Goal: Task Accomplishment & Management: Complete application form

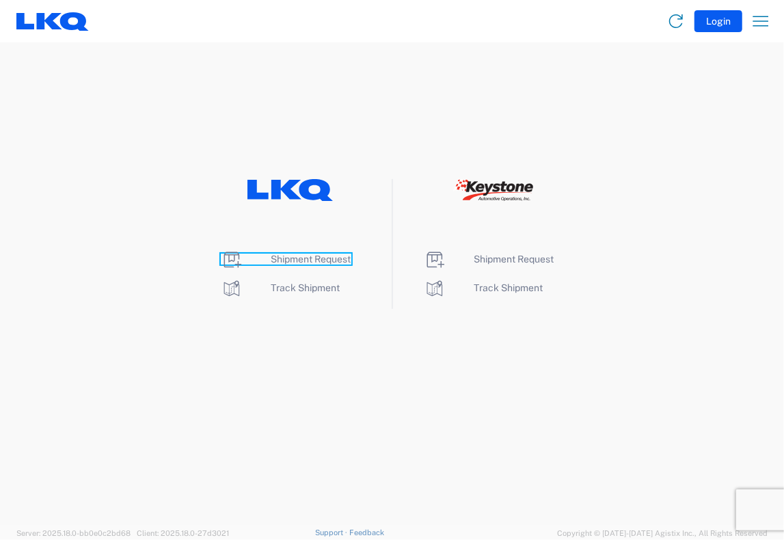
click at [283, 260] on span "Shipment Request" at bounding box center [311, 259] width 80 height 11
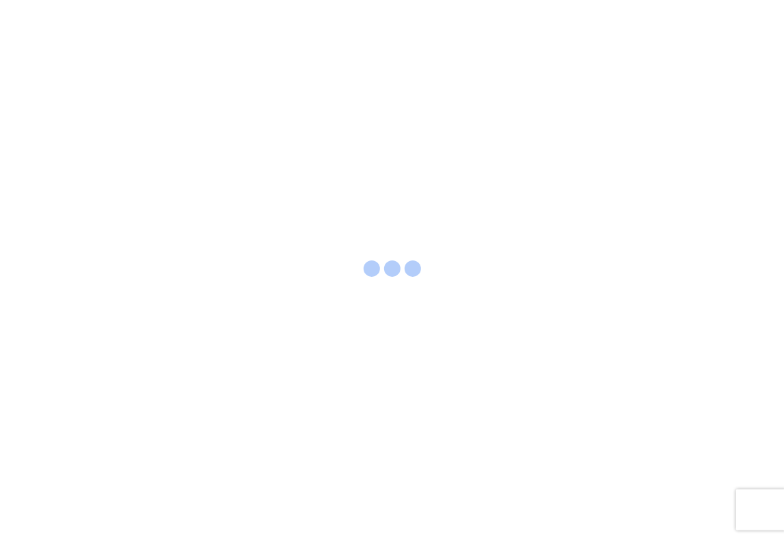
select select "FULL"
select select "LBS"
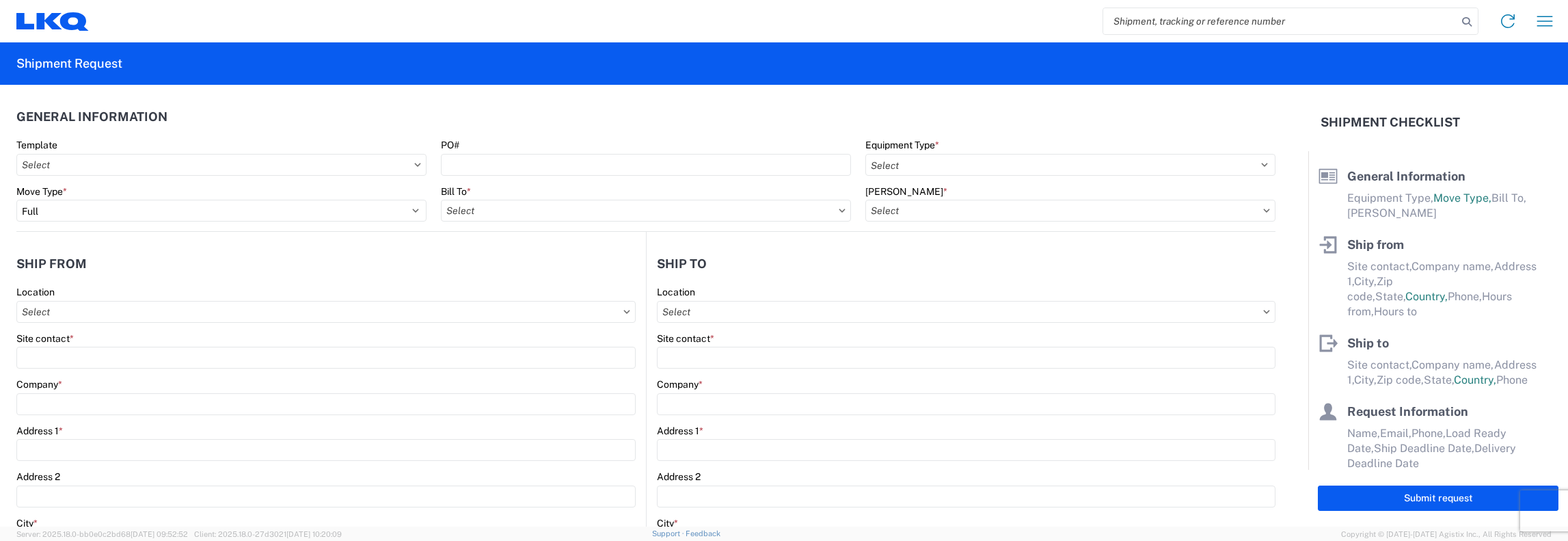
click at [783, 23] on input "search" at bounding box center [1280, 21] width 354 height 26
click at [783, 21] on input "search" at bounding box center [1280, 21] width 354 height 26
type input "56439793"
click at [783, 22] on icon at bounding box center [1466, 21] width 19 height 19
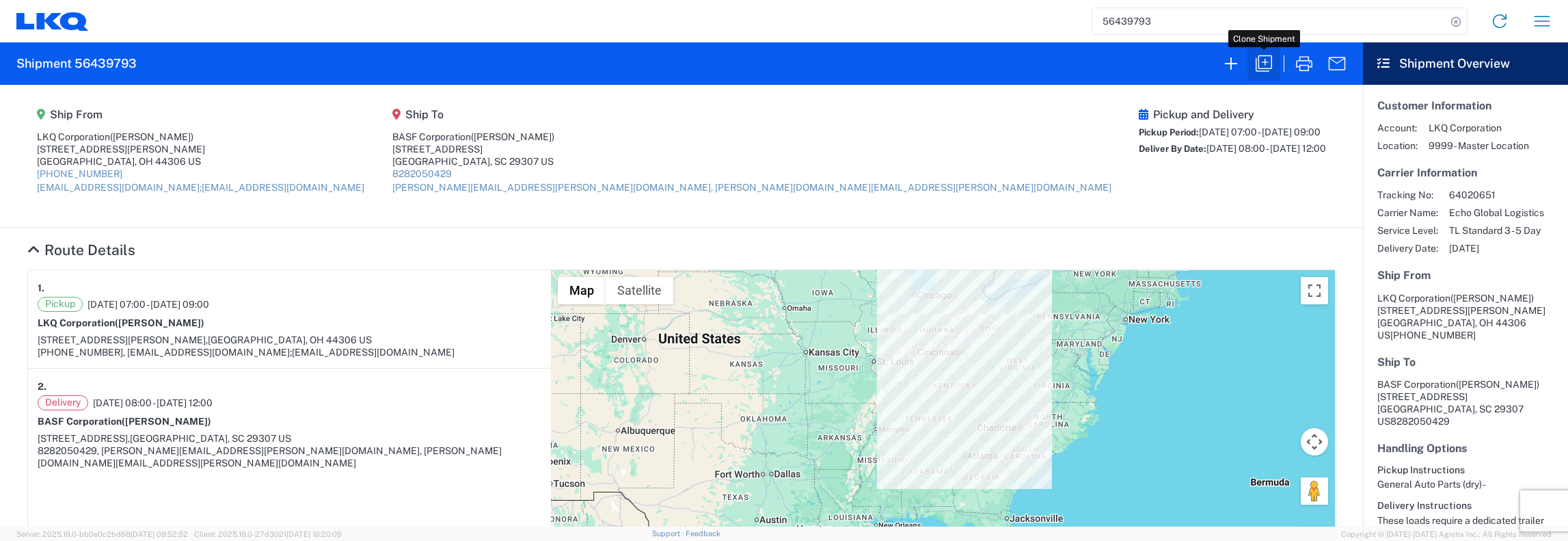
click at [783, 65] on icon "button" at bounding box center [1264, 64] width 22 height 22
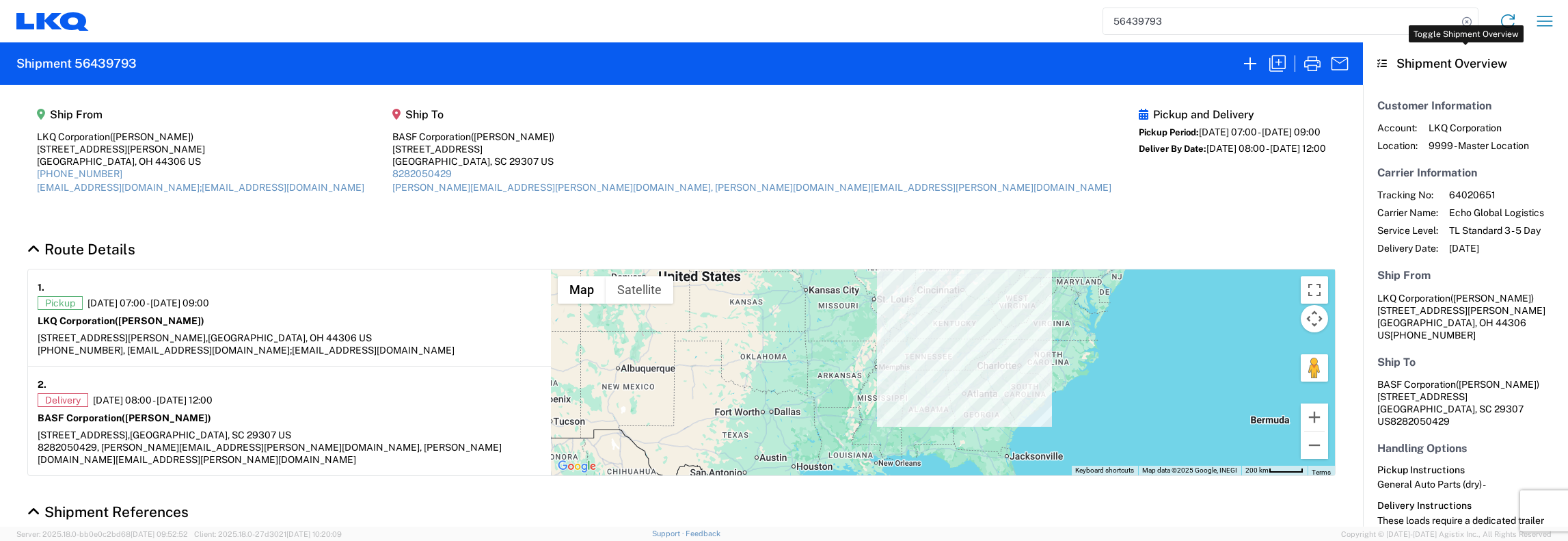
select select "FULL"
select select "LBS"
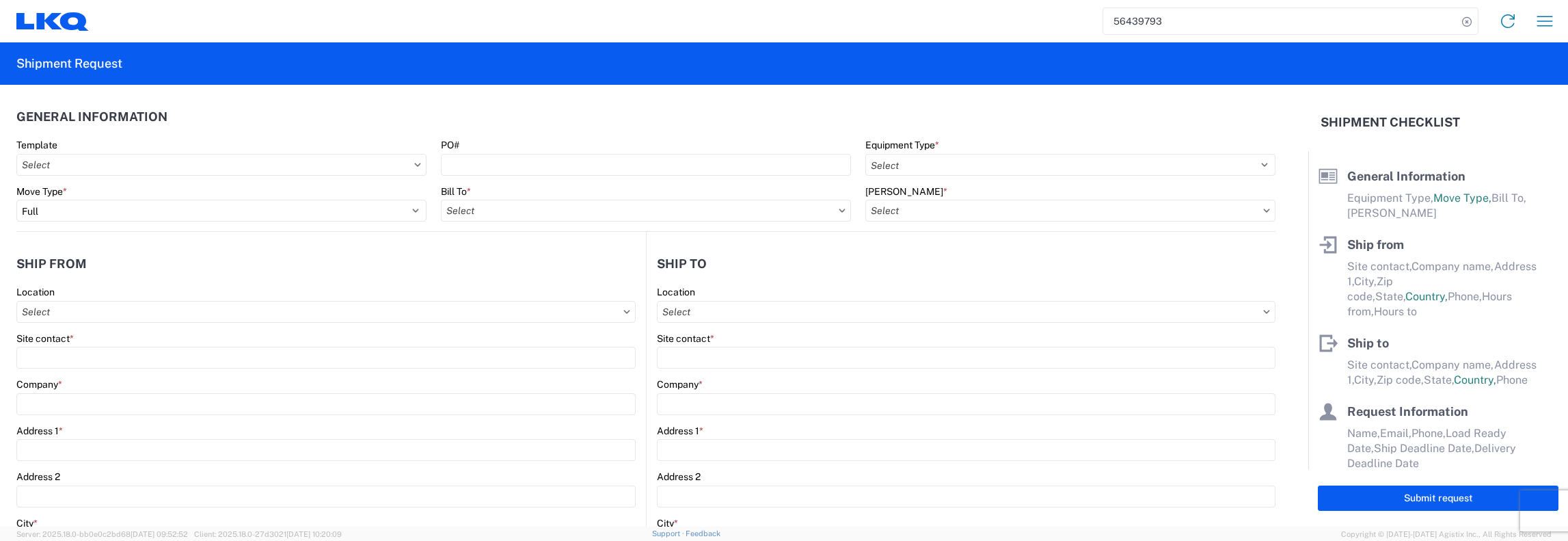
select select "STDV"
type input "[PERSON_NAME]"
type input "LKQ Corporation"
type input "[STREET_ADDRESS][PERSON_NAME]"
type input "Akron"
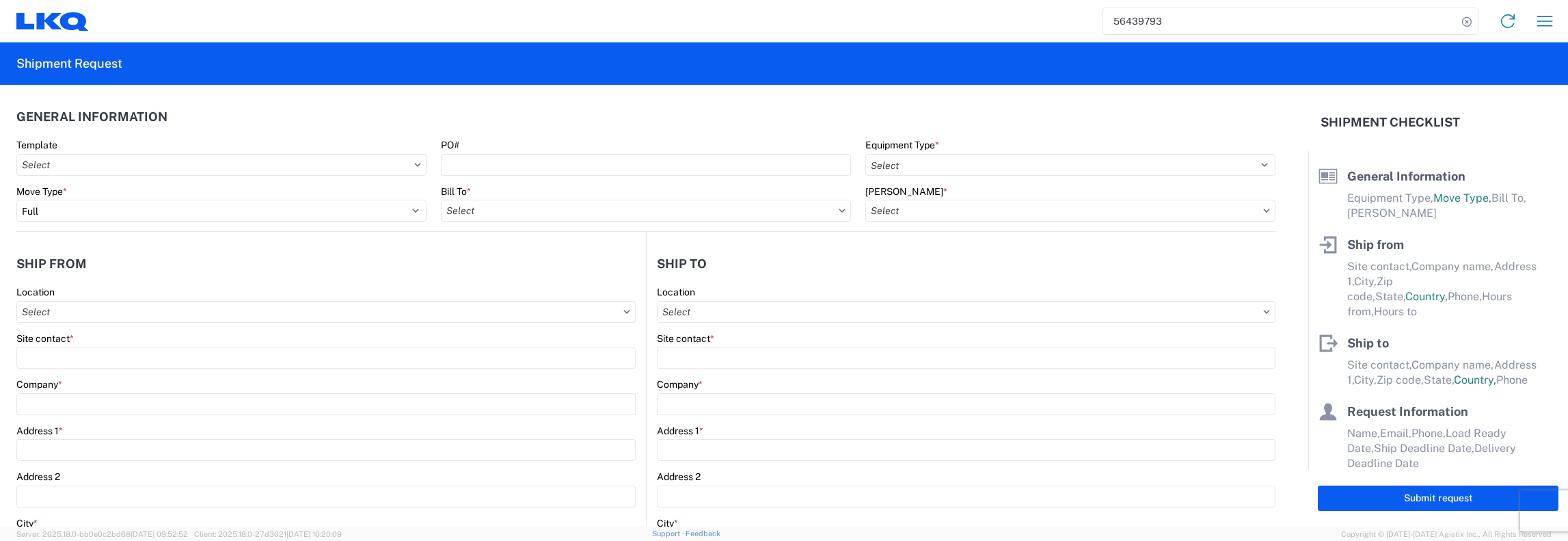
type input "44306"
type input "[EMAIL_ADDRESS][DOMAIN_NAME];[EMAIL_ADDRESS][DOMAIN_NAME]"
type input "[PERSON_NAME]"
type input "BASF Corporation"
type input "[STREET_ADDRESS]"
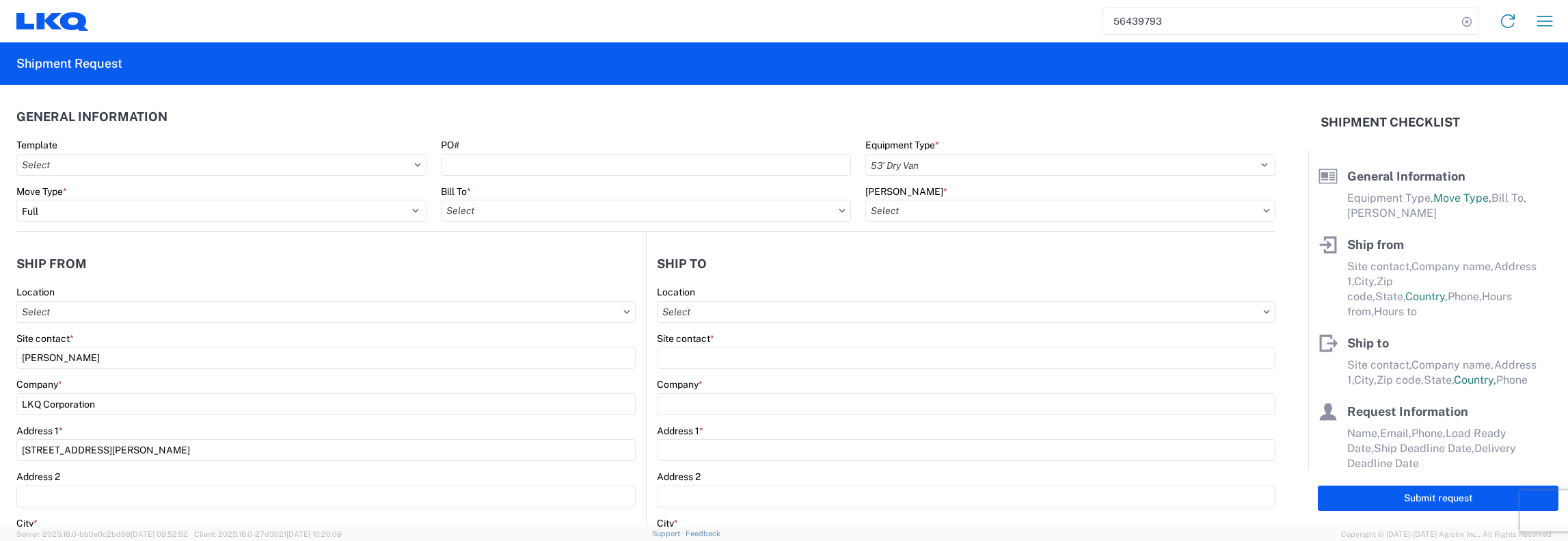
type input "[GEOGRAPHIC_DATA]"
type input "29307"
type input "[PERSON_NAME][EMAIL_ADDRESS][PERSON_NAME][DOMAIN_NAME], [PERSON_NAME][DOMAIN_NA…"
type input "[PERSON_NAME]"
type input "[EMAIL_ADDRESS][DOMAIN_NAME],[EMAIL_ADDRESS][DOMAIN_NAME]"
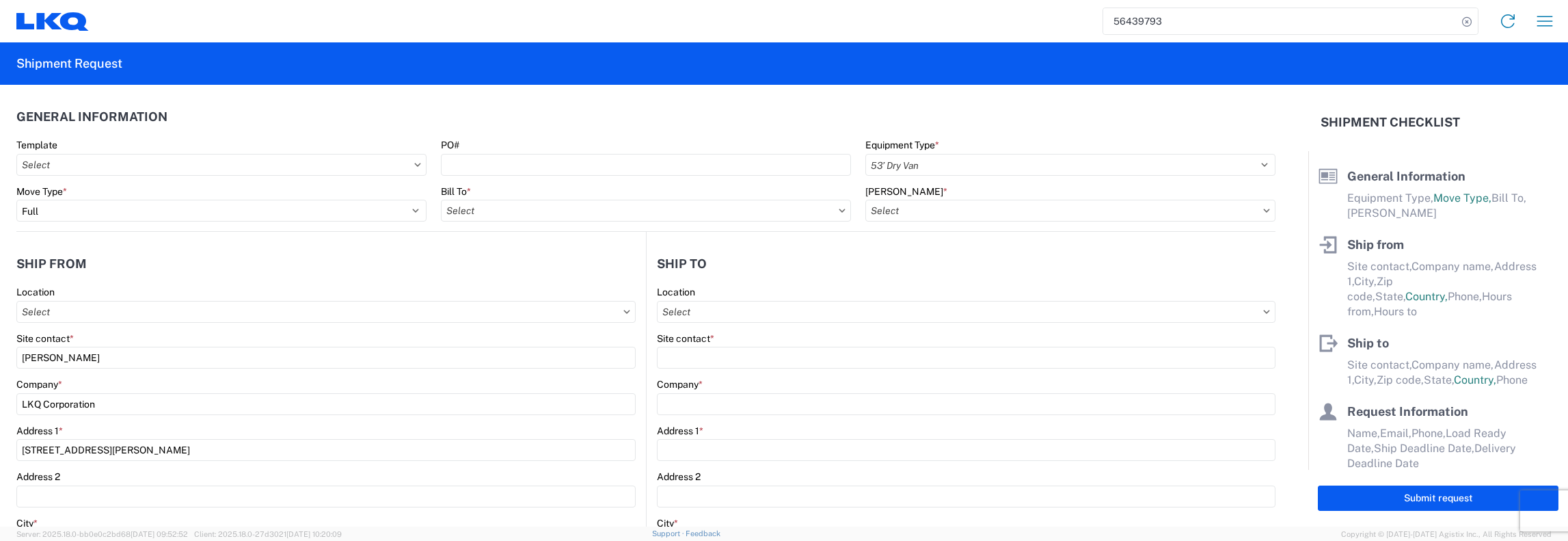
type input "[PHONE_NUMBER]"
type input "[DATE]"
type textarea "Morning Pick-Up Needed."
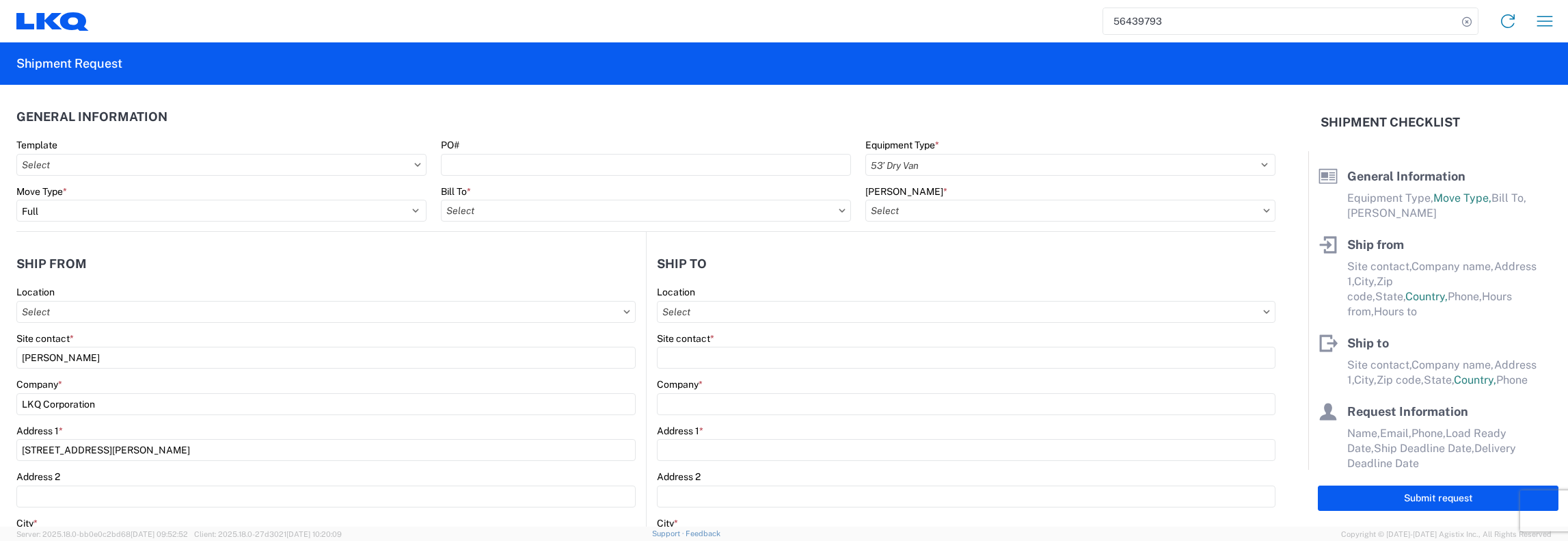
type textarea "These loads require a dedicated trailer and cannot be treated as partial loads.…"
type input "40000"
type input "General Auto Parts (dry)"
type input "36"
type input "1"
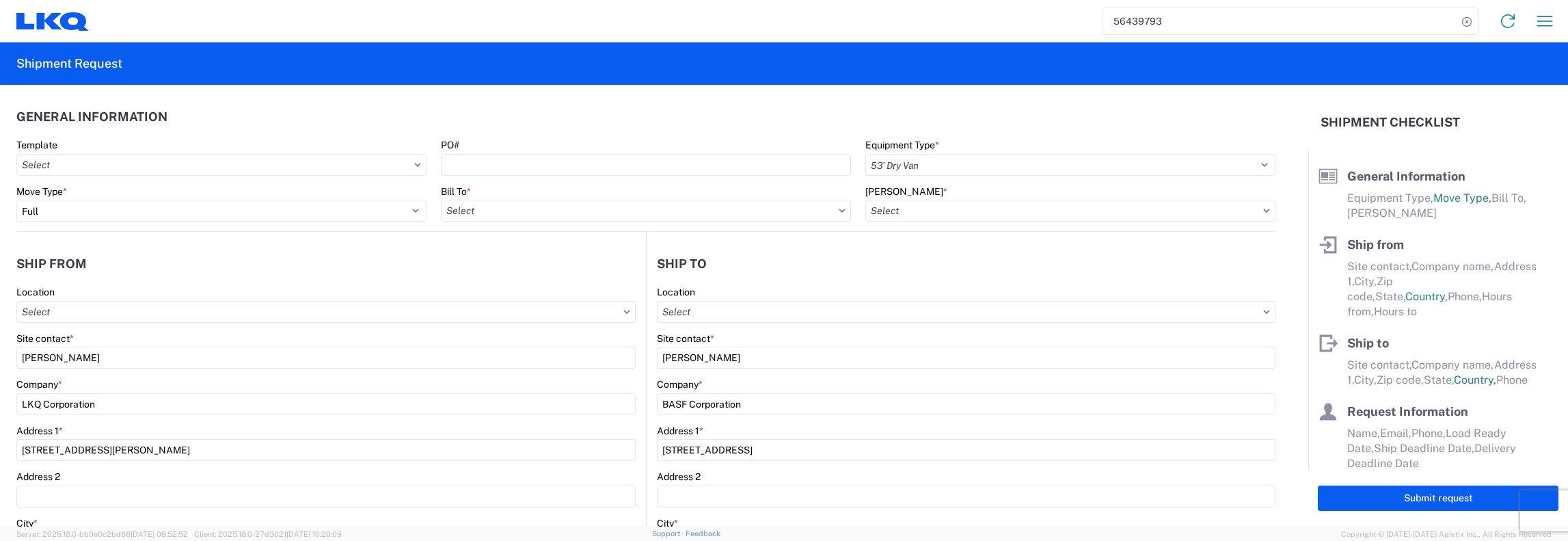
type input "1300 - LKQ [PERSON_NAME] - Akron"
type input "1481-1005-50180-0000 - 1481 Freight In - Parts for Stock"
type input "1481 - Precious Metals - Master Mining"
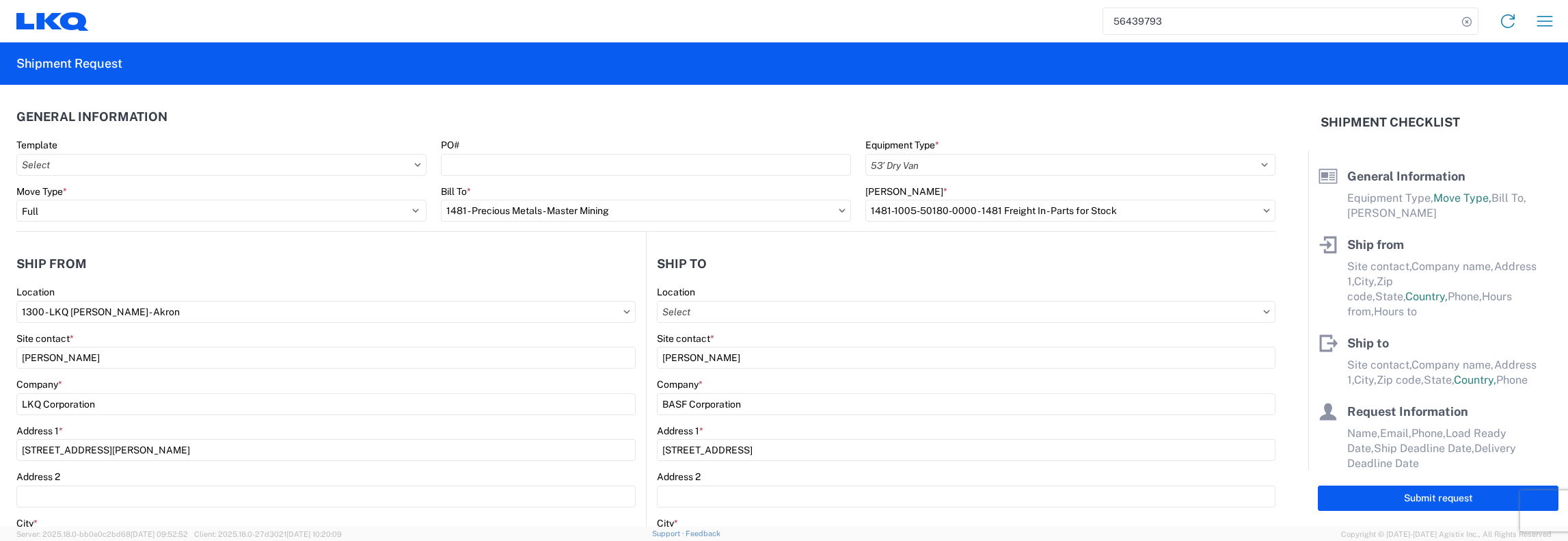
select select "OH"
select select "US"
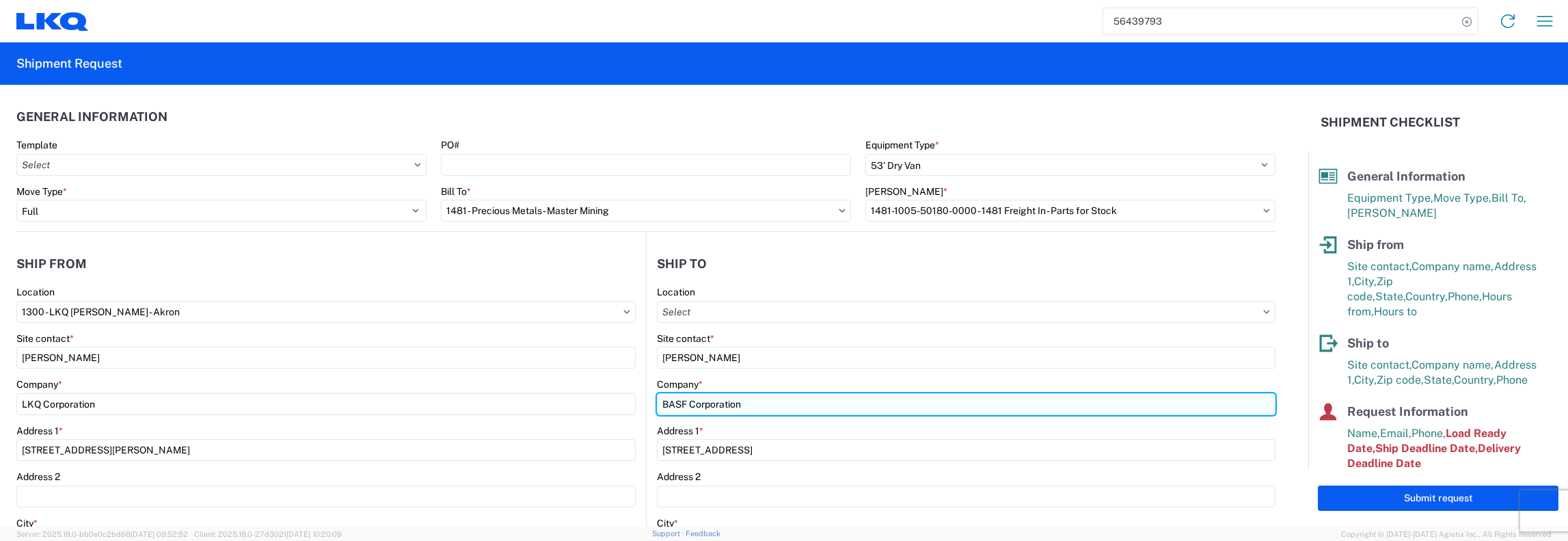
click at [742, 403] on input "BASF Corporation" at bounding box center [966, 404] width 619 height 22
type input "B"
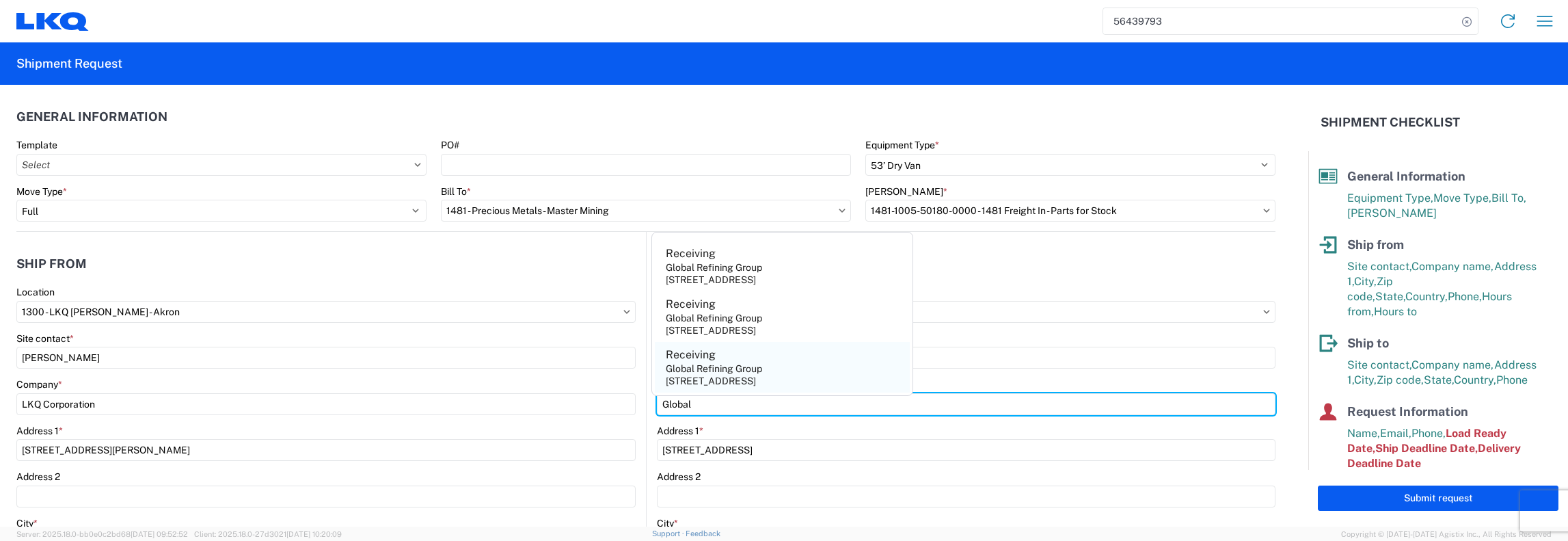
type input "Global Refining Group"
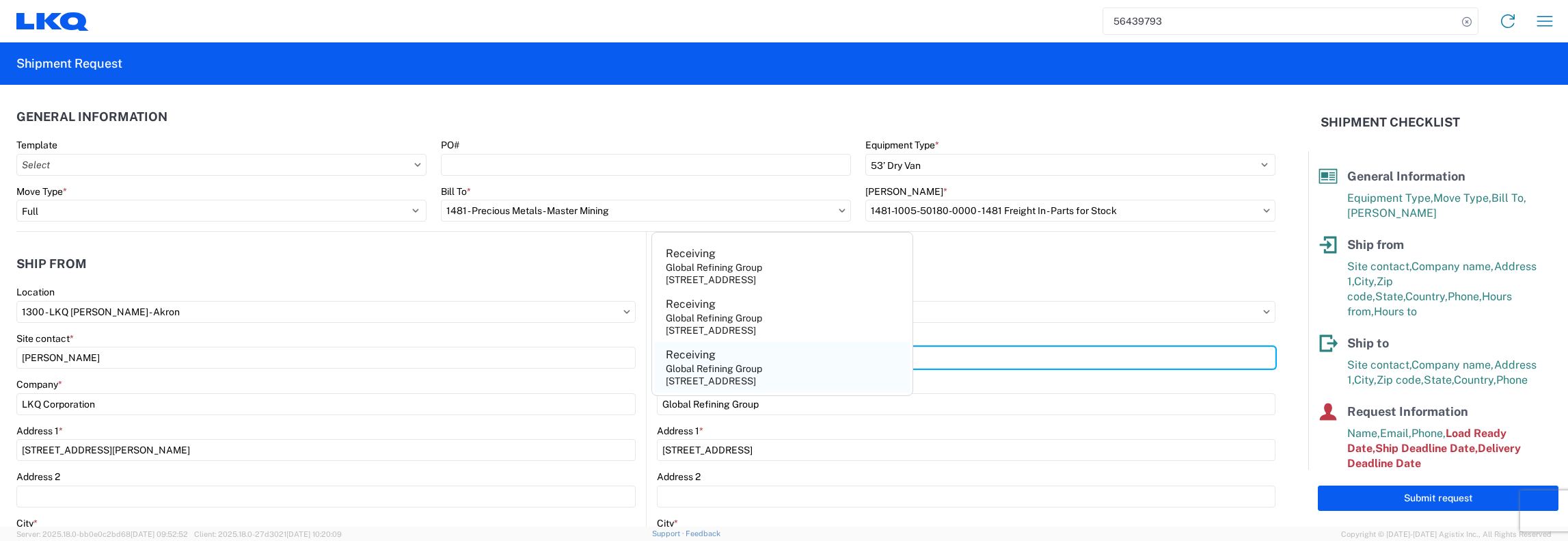
type input "Receiving"
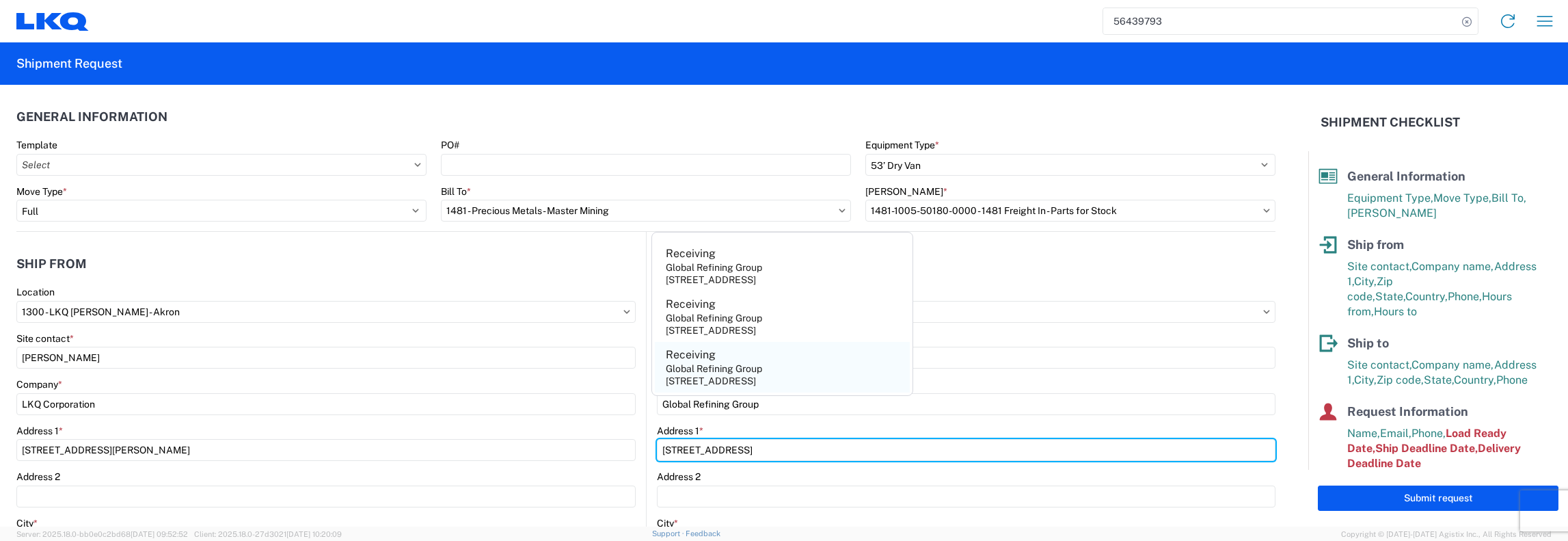
type input "[STREET_ADDRESS]"
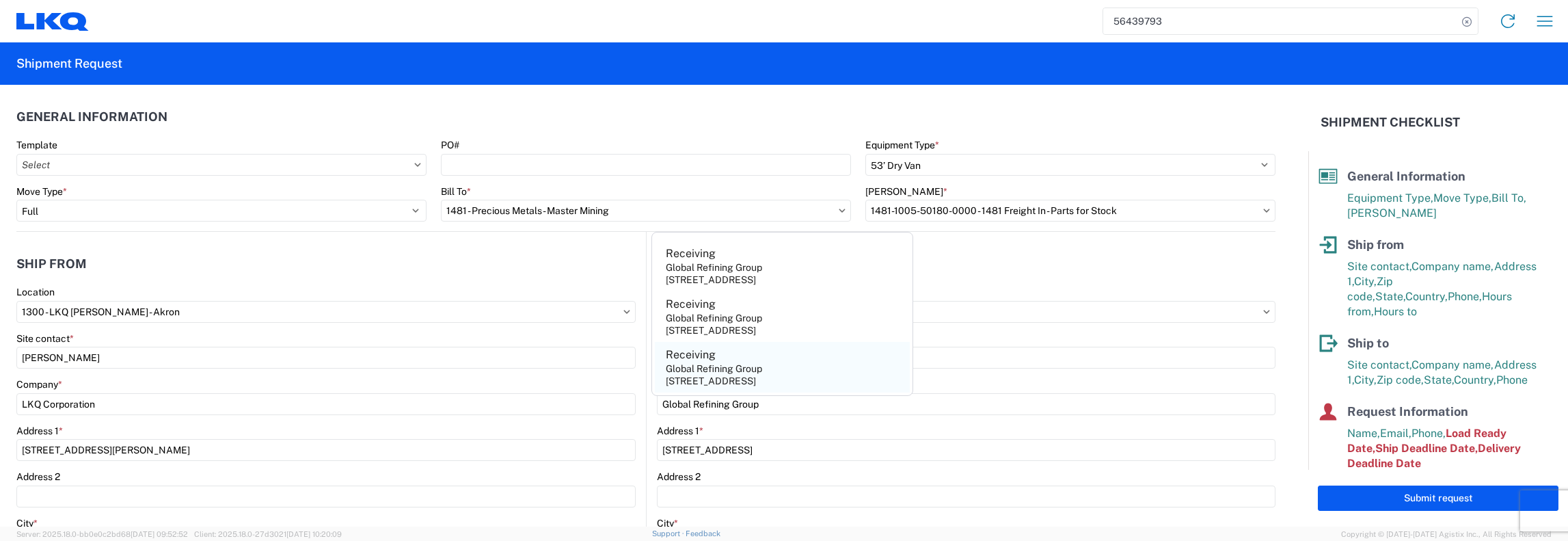
type input "[GEOGRAPHIC_DATA]"
type input "23944"
select select "VA"
type input "[PERSON_NAME][EMAIL_ADDRESS][DOMAIN_NAME]"
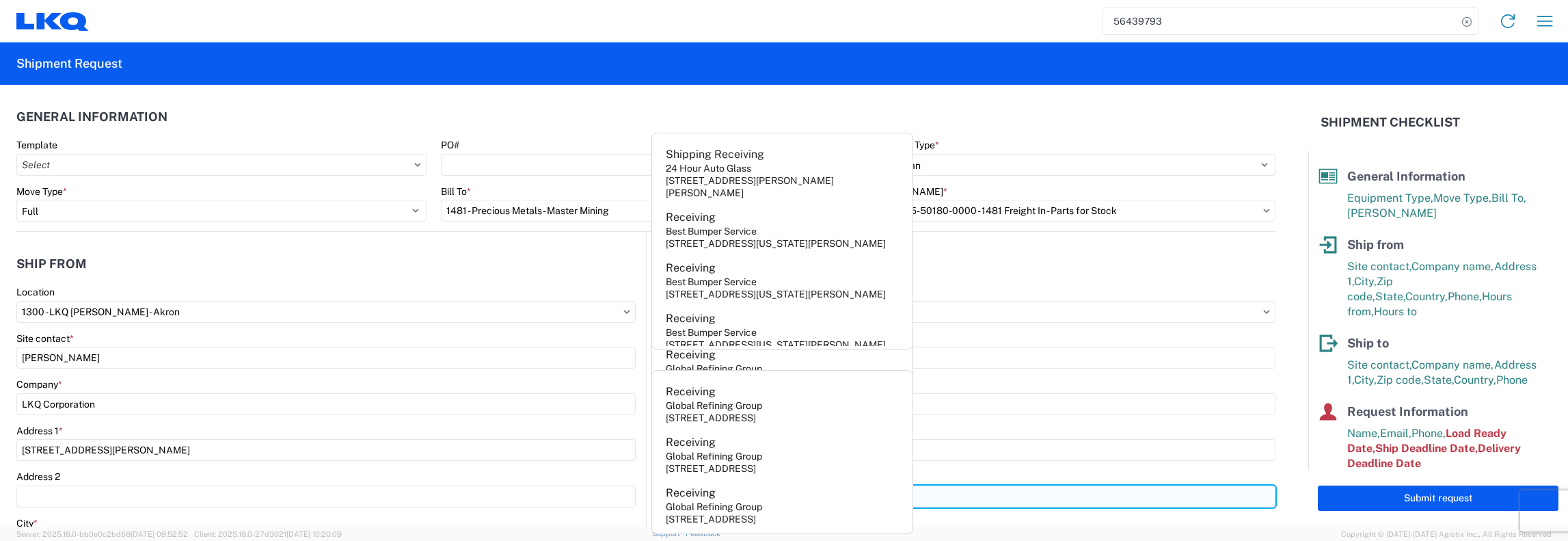
click at [783, 500] on input "Address 2" at bounding box center [966, 496] width 619 height 22
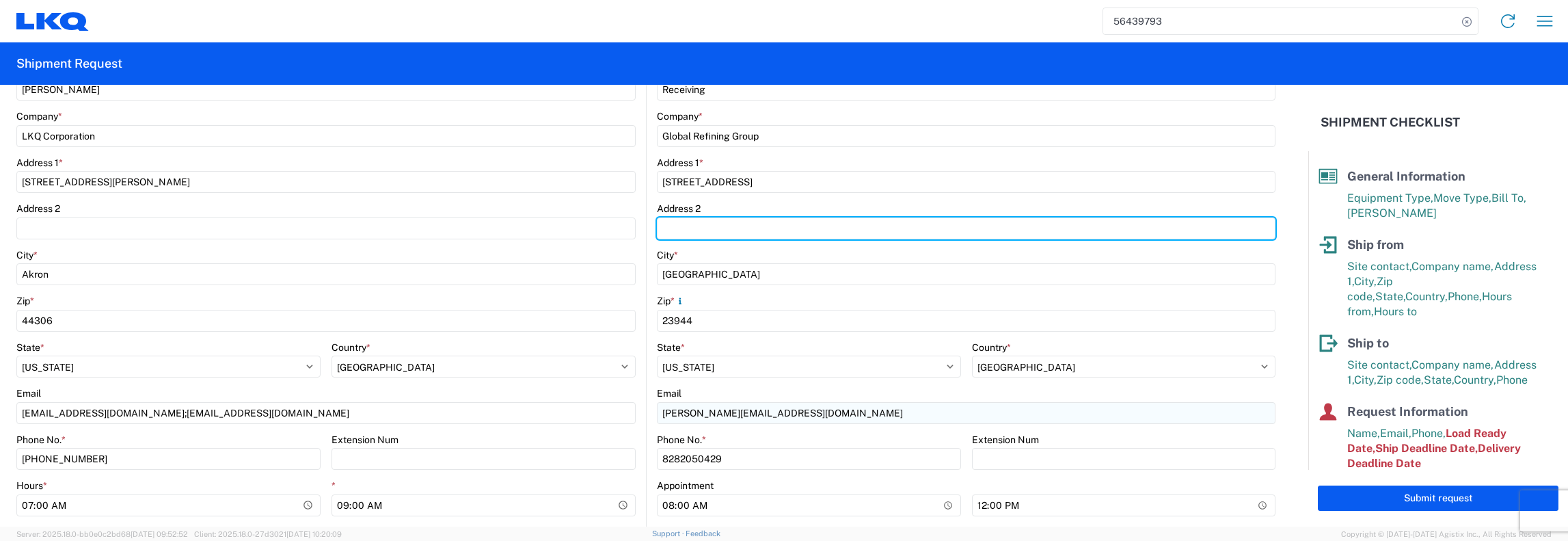
scroll to position [273, 0]
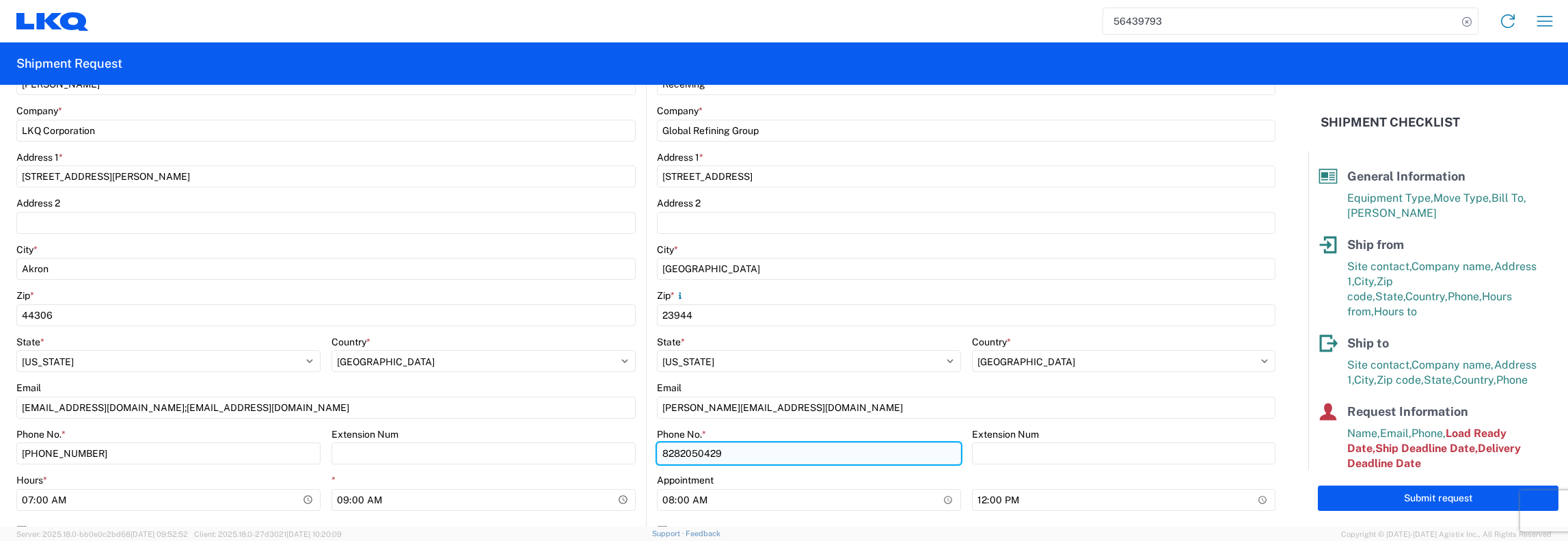
click at [751, 457] on input "8282050429" at bounding box center [809, 453] width 304 height 22
type input "8"
paste input "[PHONE_NUMBER]"
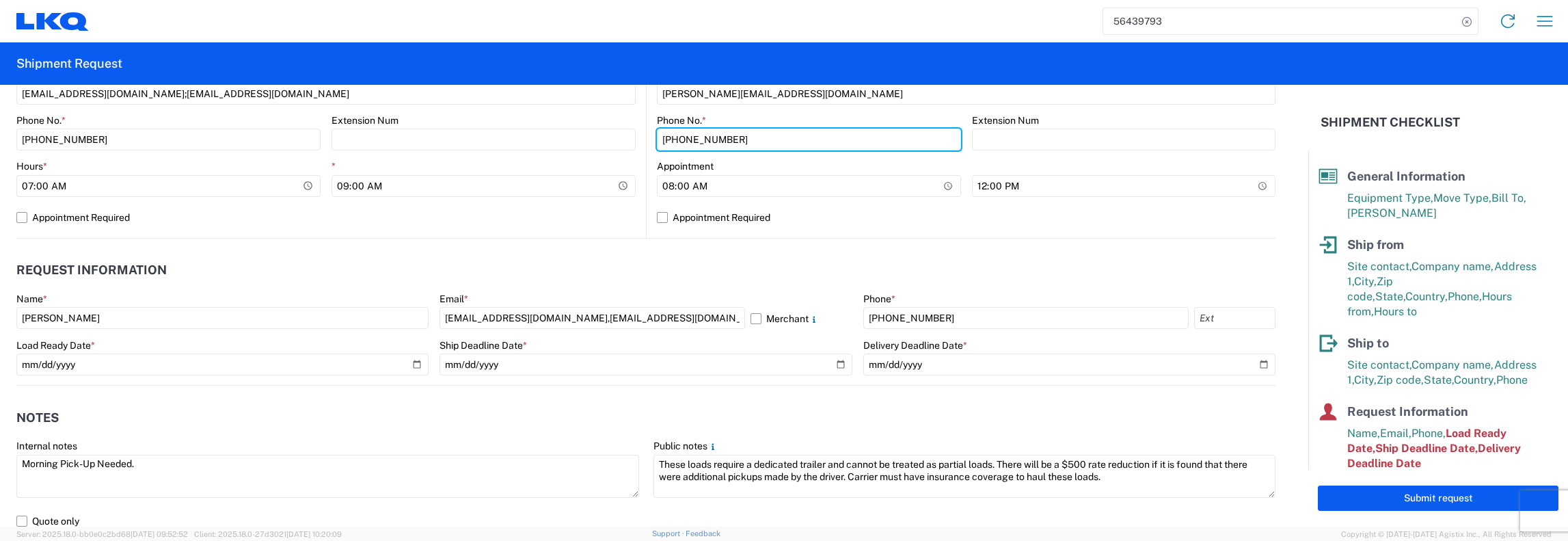
scroll to position [615, 0]
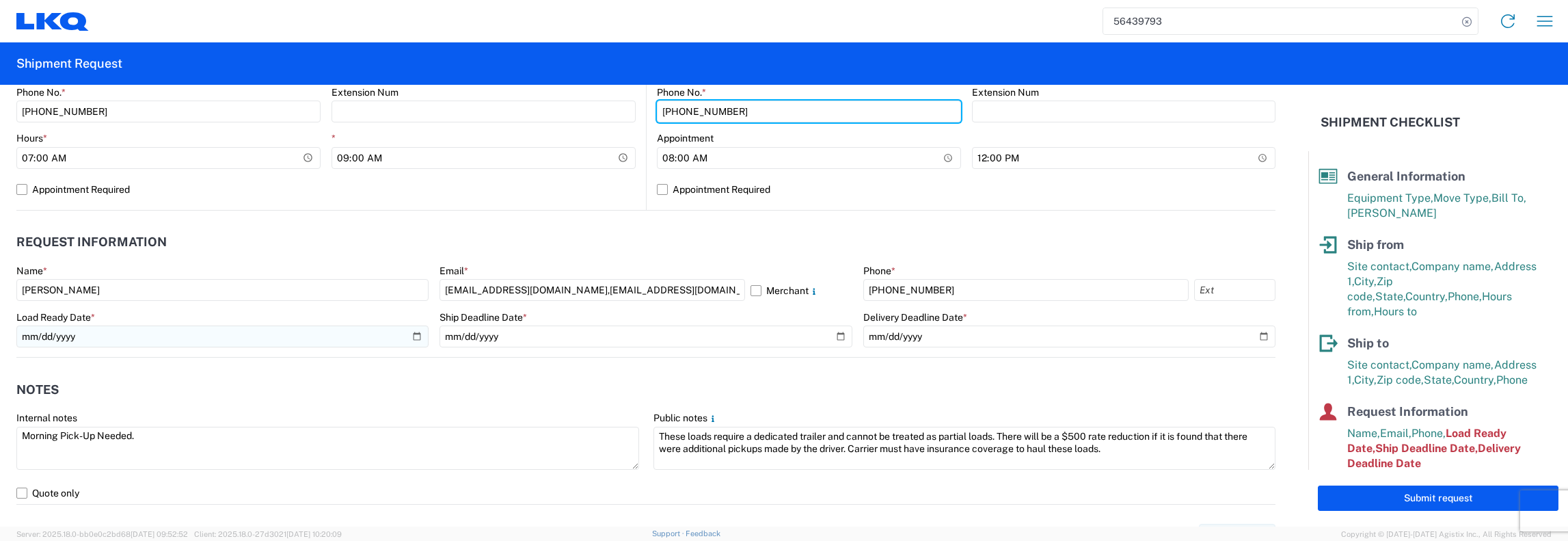
type input "[PHONE_NUMBER]"
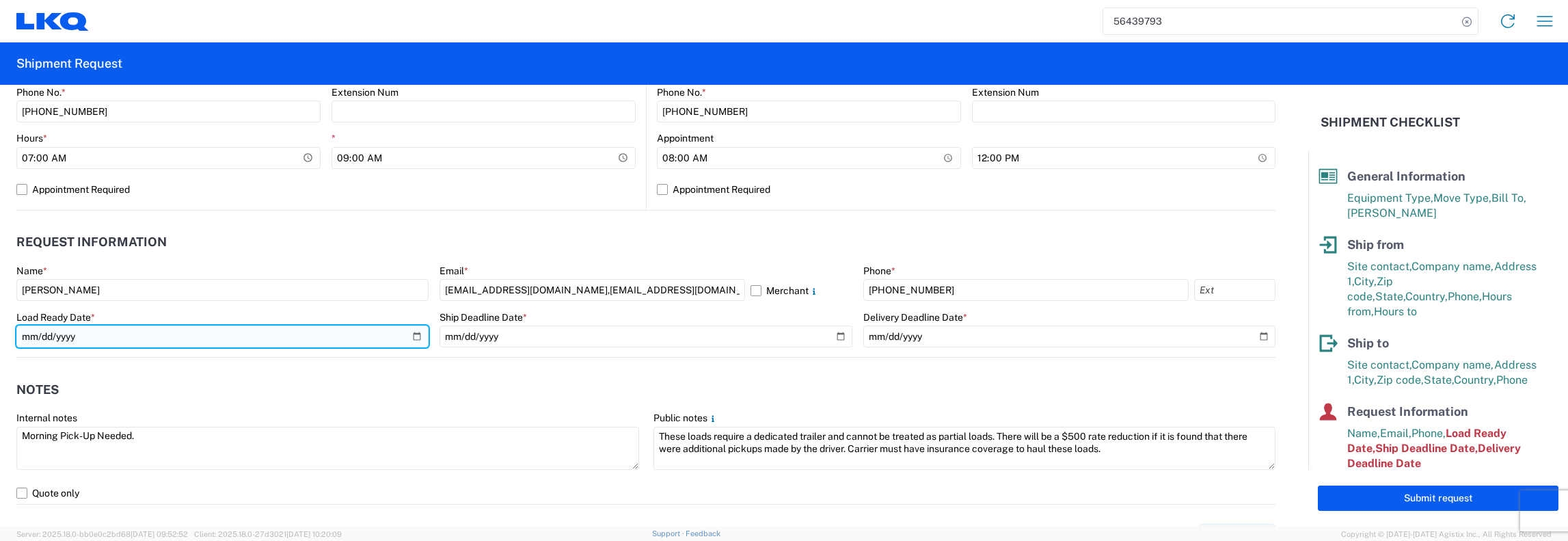
click at [416, 337] on input "[DATE]" at bounding box center [222, 336] width 412 height 22
type input "[DATE]"
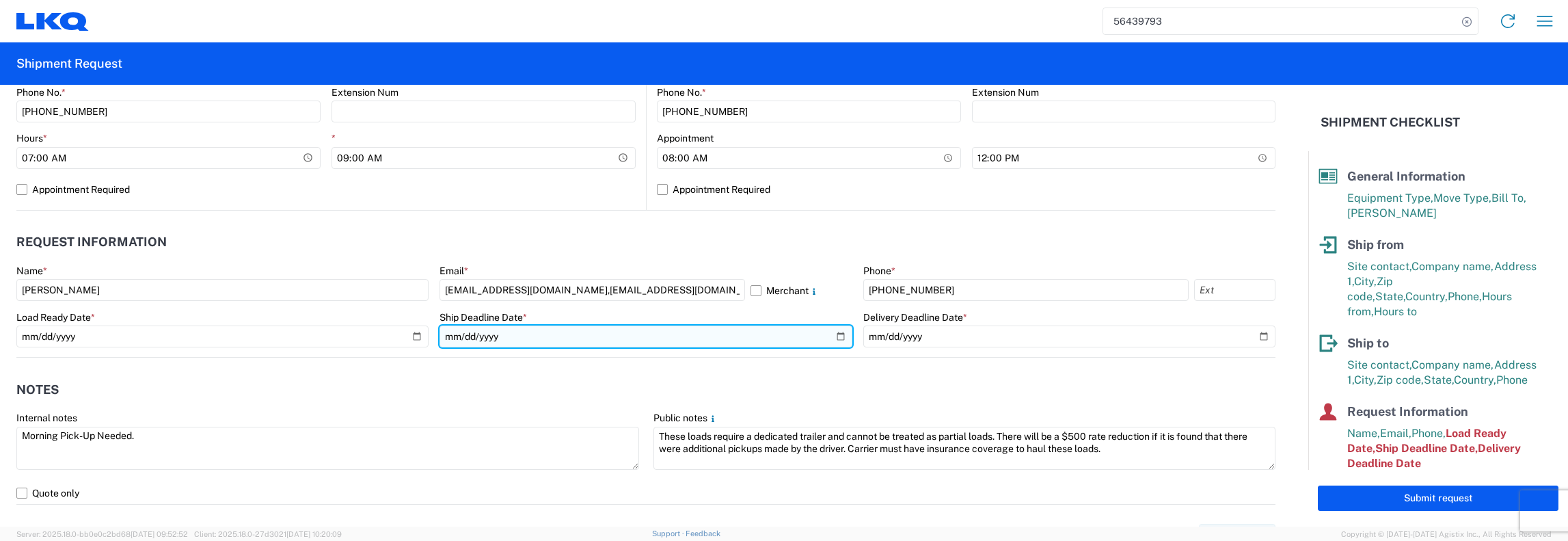
click at [783, 338] on input "[DATE]" at bounding box center [645, 336] width 412 height 22
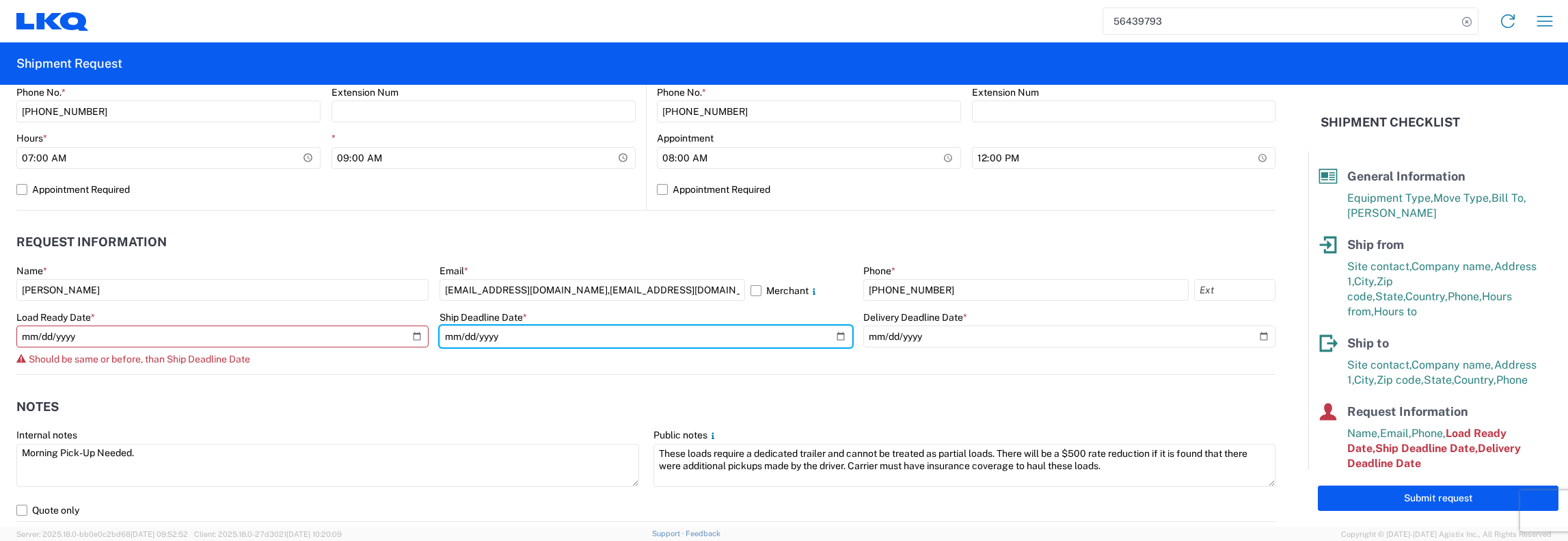
type input "[DATE]"
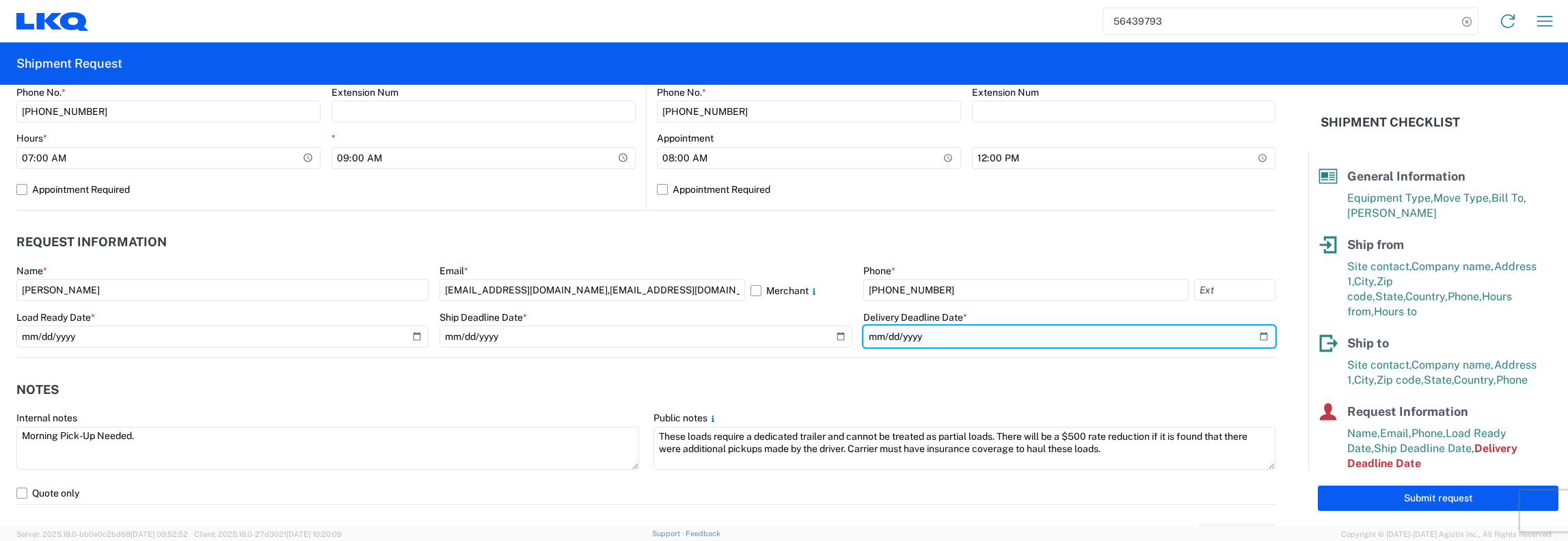
click at [783, 336] on input "[DATE]" at bounding box center [1069, 336] width 412 height 22
type input "[DATE]"
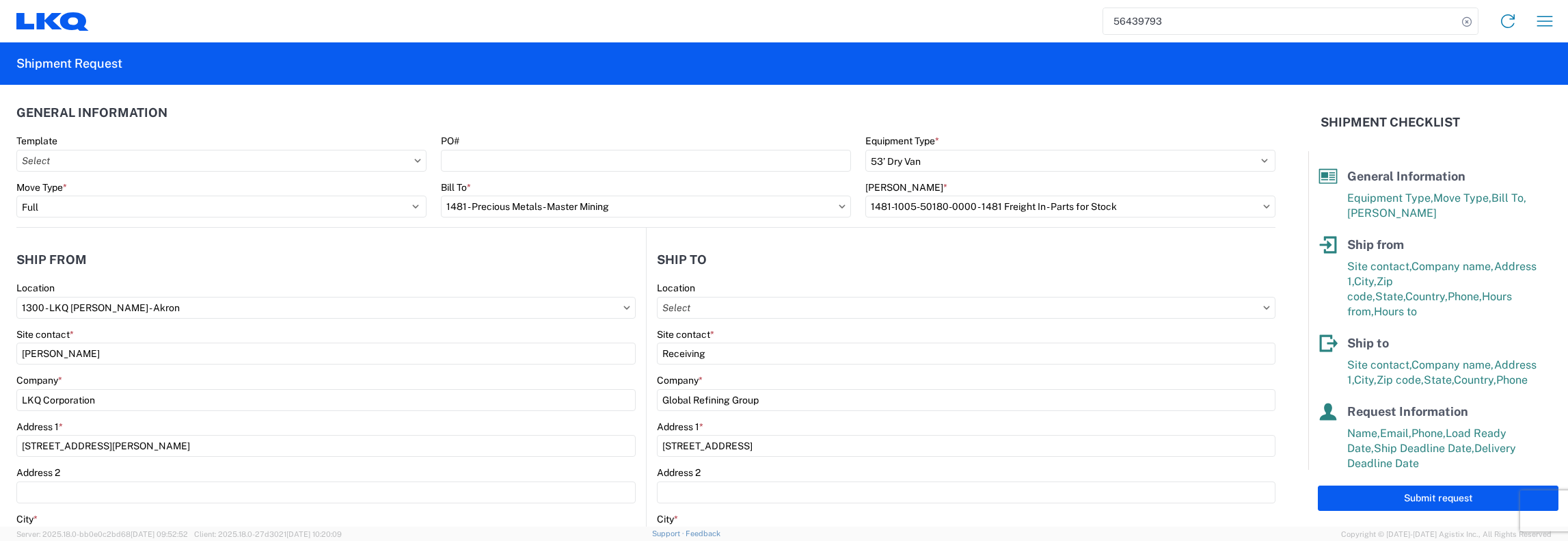
scroll to position [0, 0]
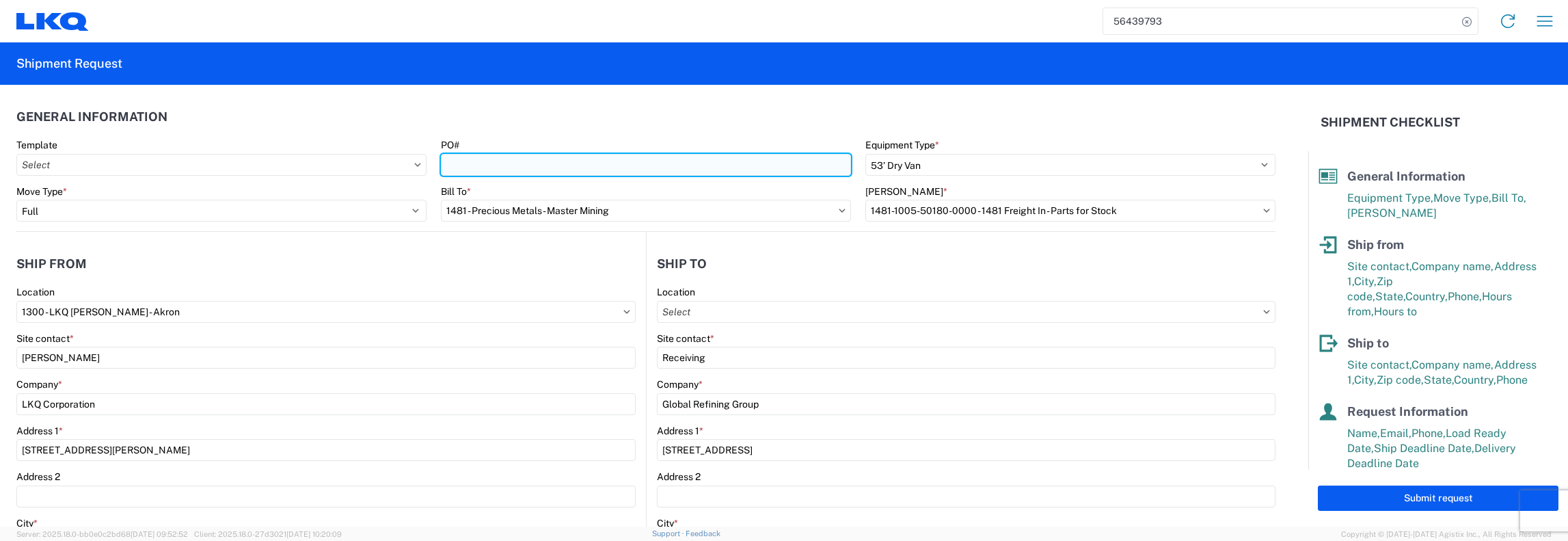
click at [451, 165] on input "PO#" at bounding box center [646, 165] width 410 height 22
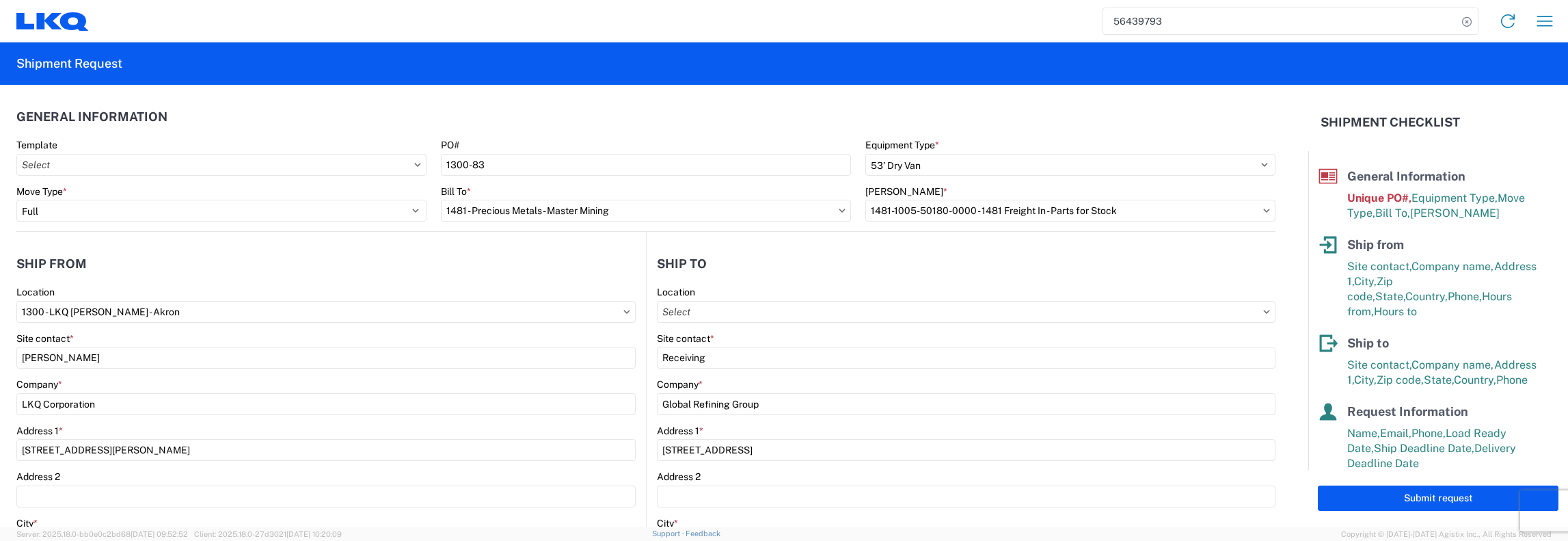
click at [783, 502] on button "Submit request" at bounding box center [1438, 497] width 241 height 25
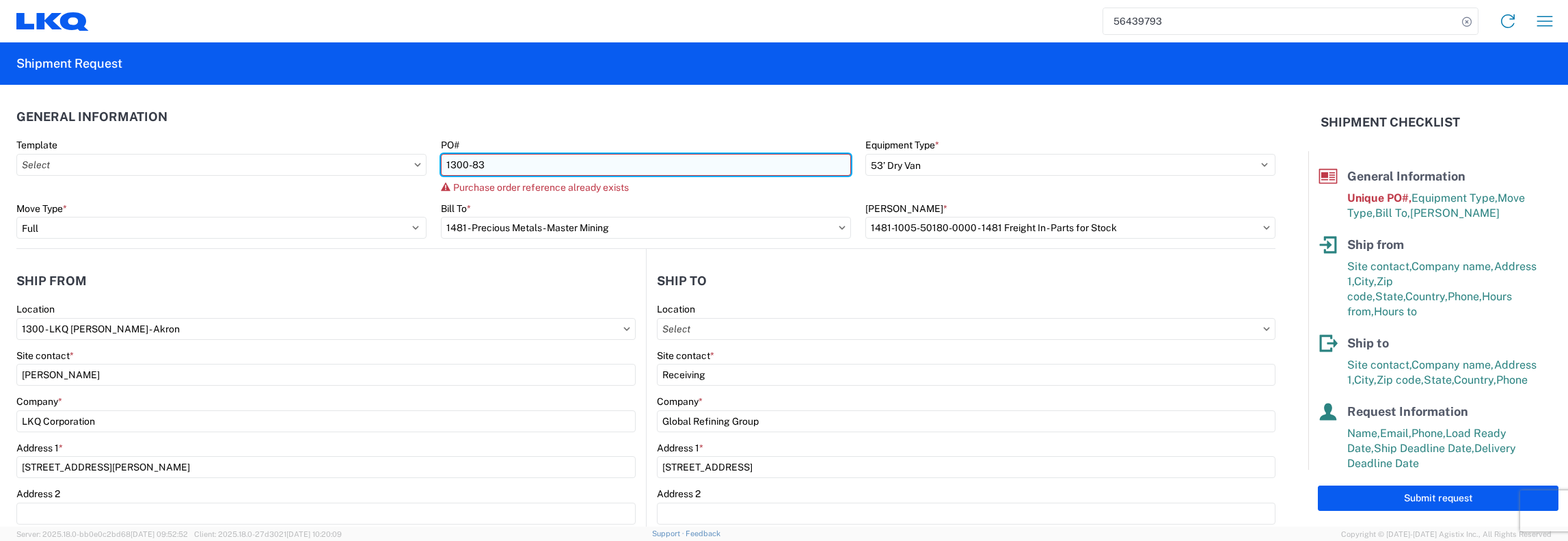
drag, startPoint x: 467, startPoint y: 161, endPoint x: 475, endPoint y: 160, distance: 7.5
click at [467, 161] on input "1300-83" at bounding box center [646, 165] width 410 height 22
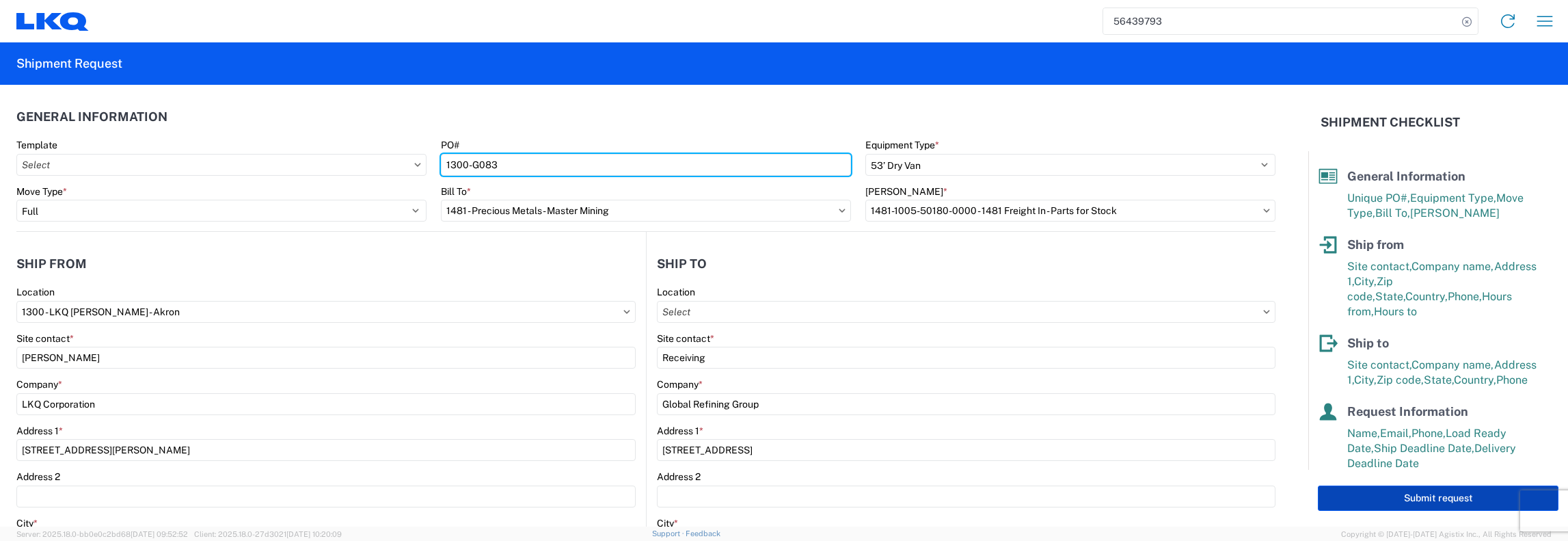
type input "1300-G083"
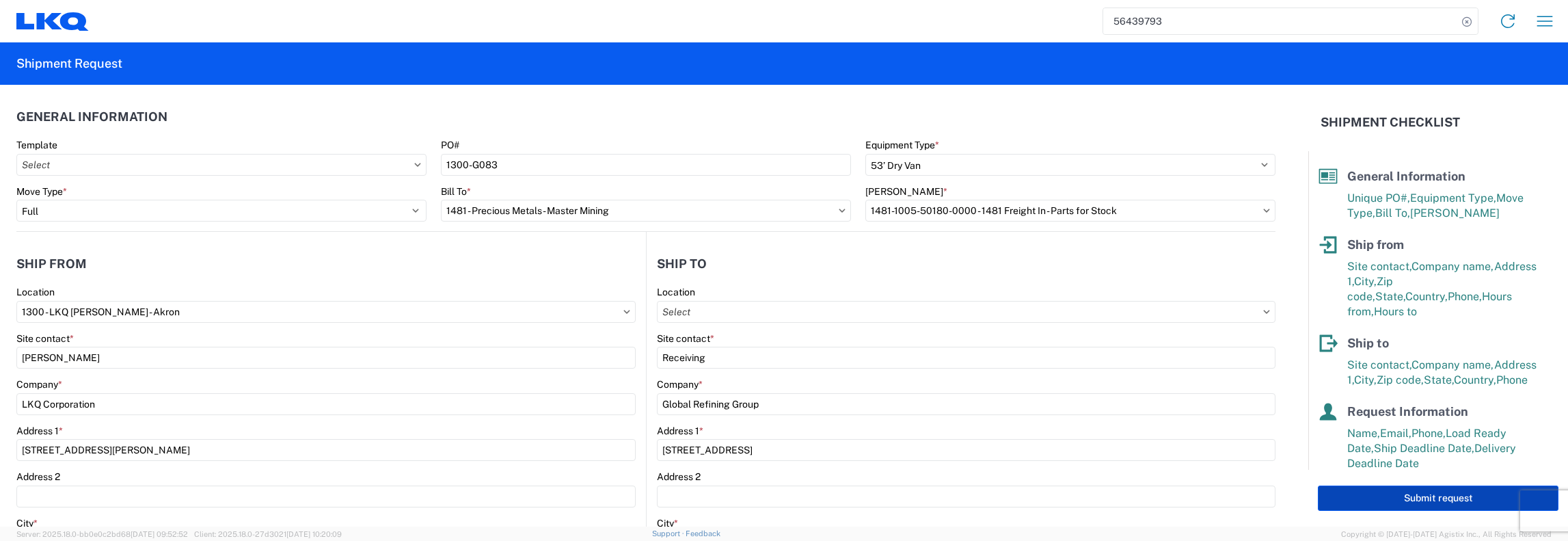
click at [783, 497] on button "Submit request" at bounding box center [1438, 497] width 241 height 25
